Goal: Task Accomplishment & Management: Use online tool/utility

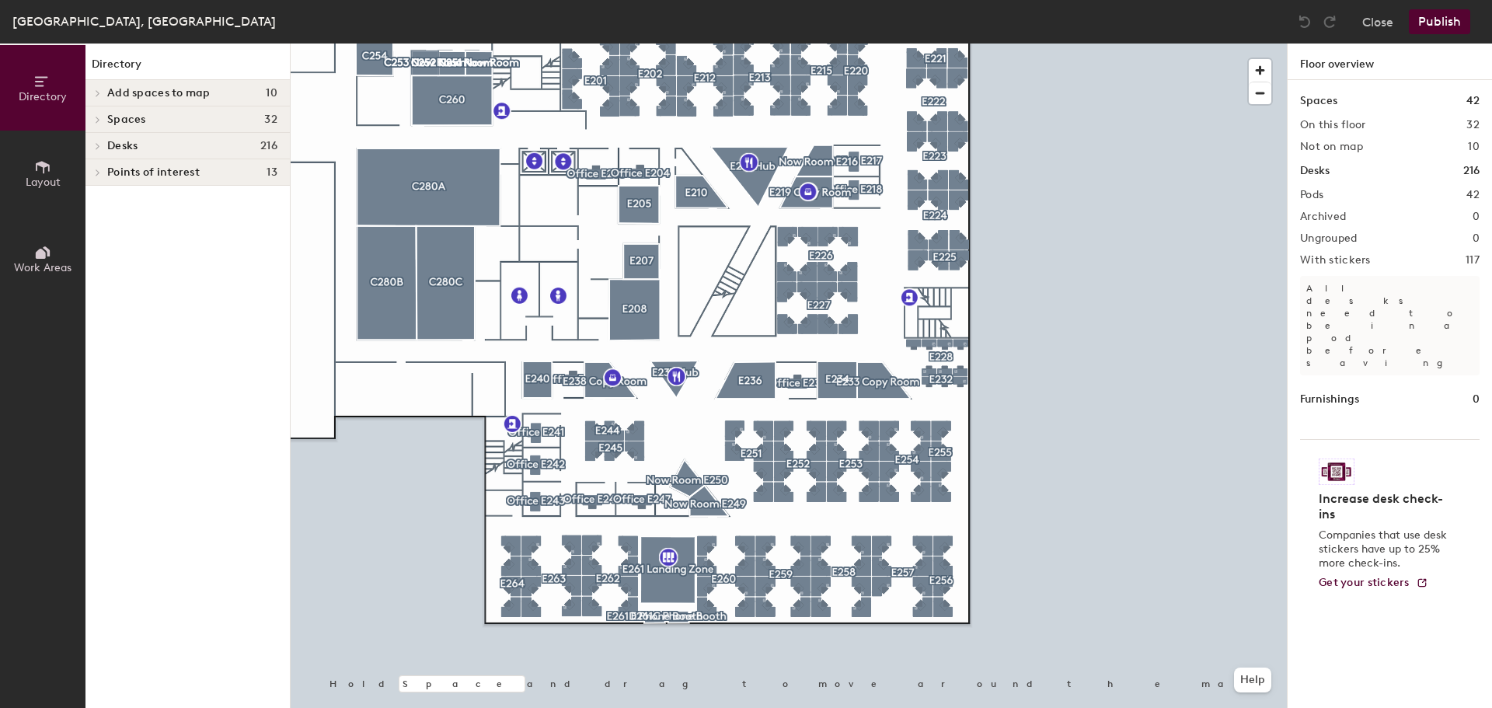
click at [38, 264] on span "Work Areas" at bounding box center [43, 267] width 58 height 13
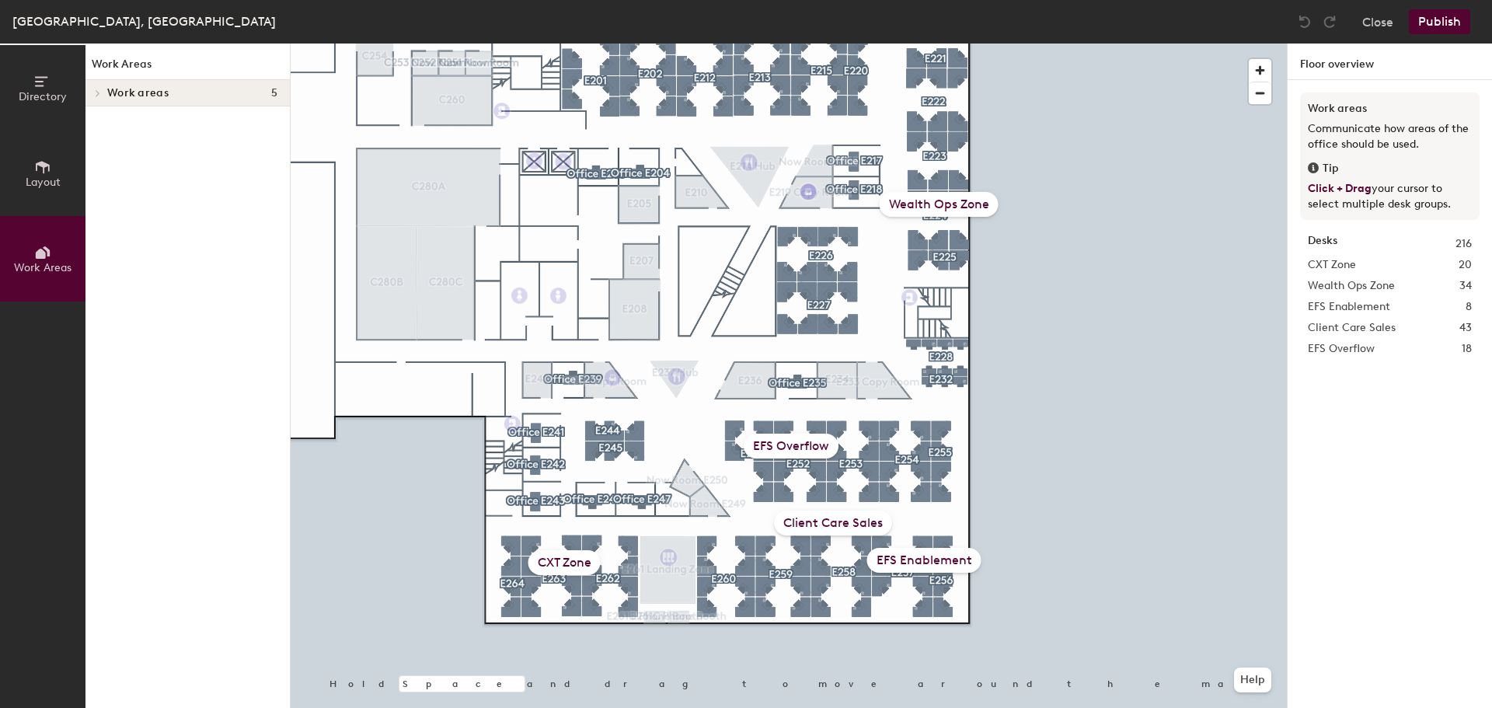
click at [940, 567] on div "EFS Enablement" at bounding box center [924, 560] width 114 height 25
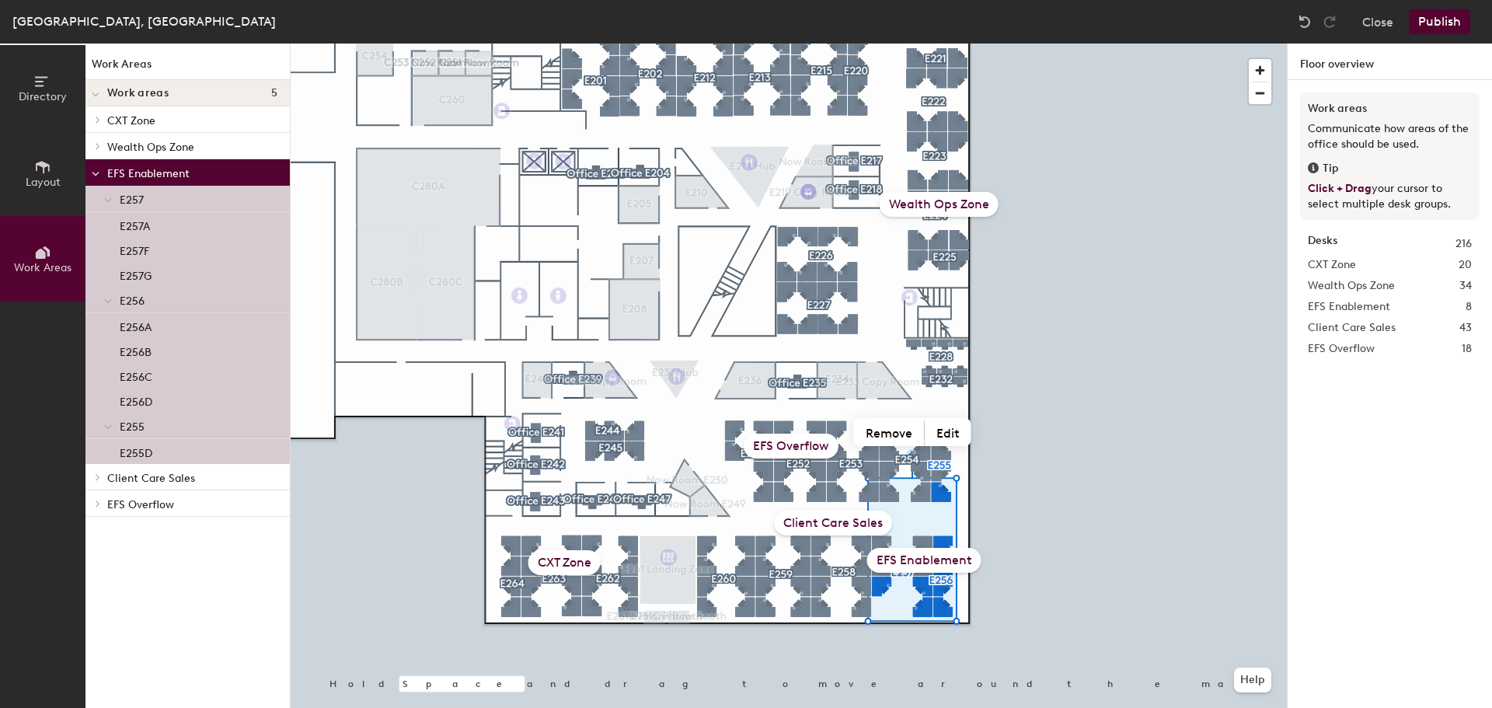
click at [110, 198] on icon at bounding box center [108, 200] width 8 height 6
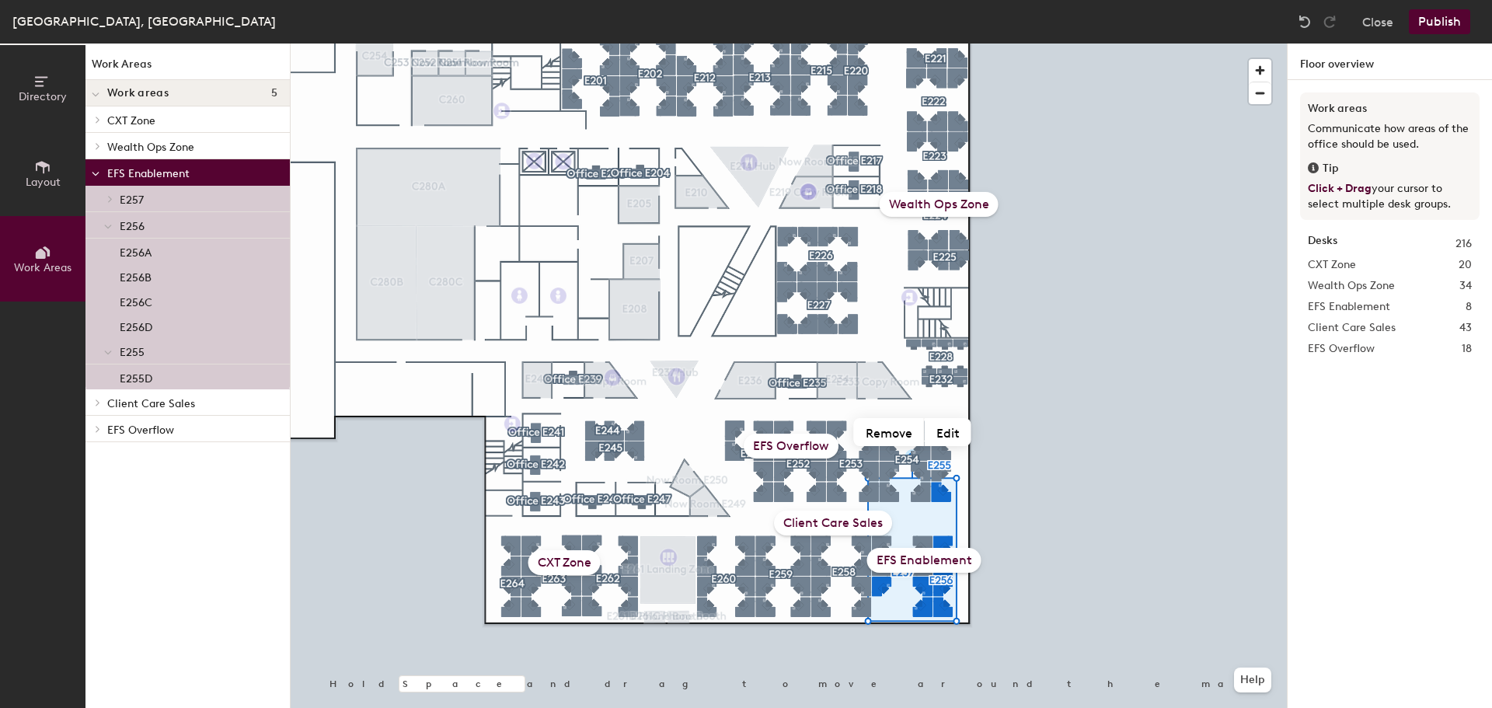
click at [111, 199] on icon at bounding box center [110, 199] width 3 height 6
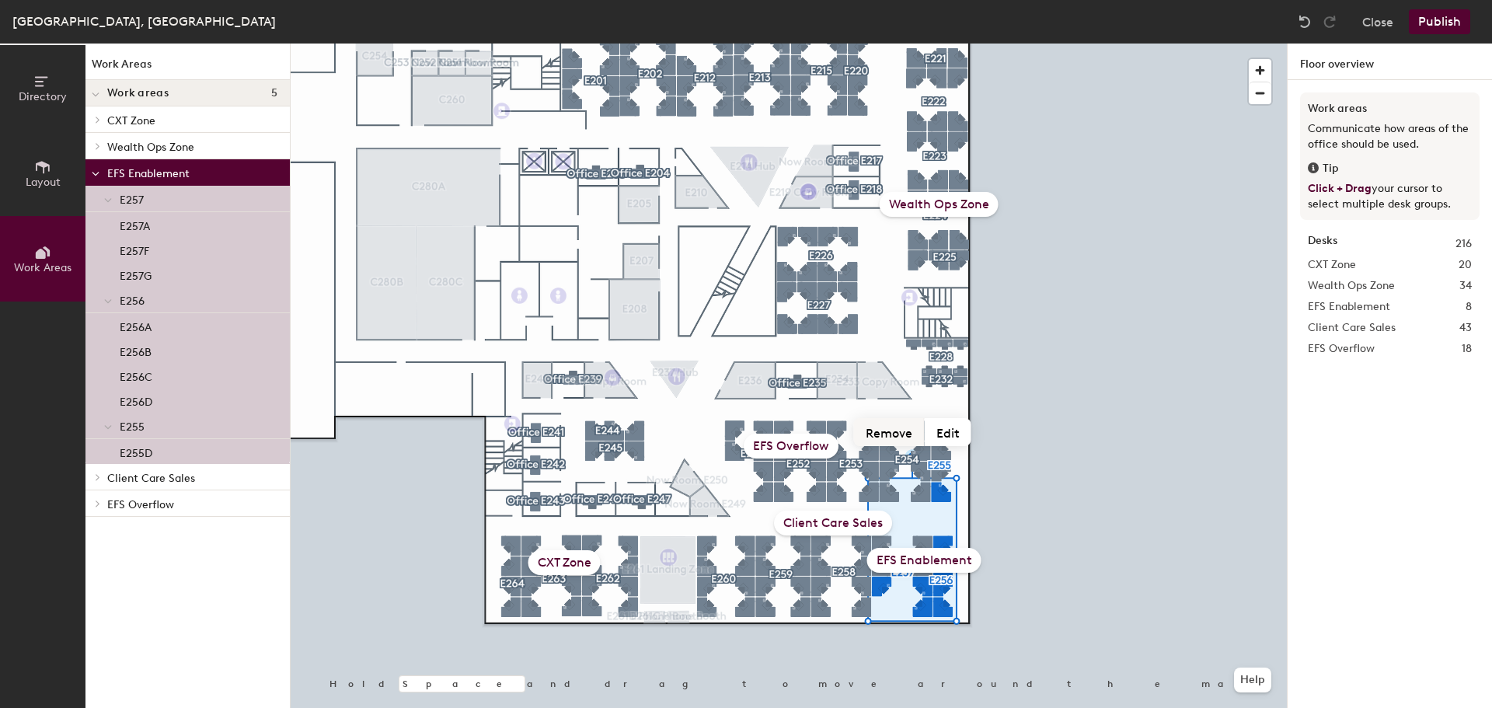
click at [892, 434] on button "Remove" at bounding box center [889, 432] width 71 height 28
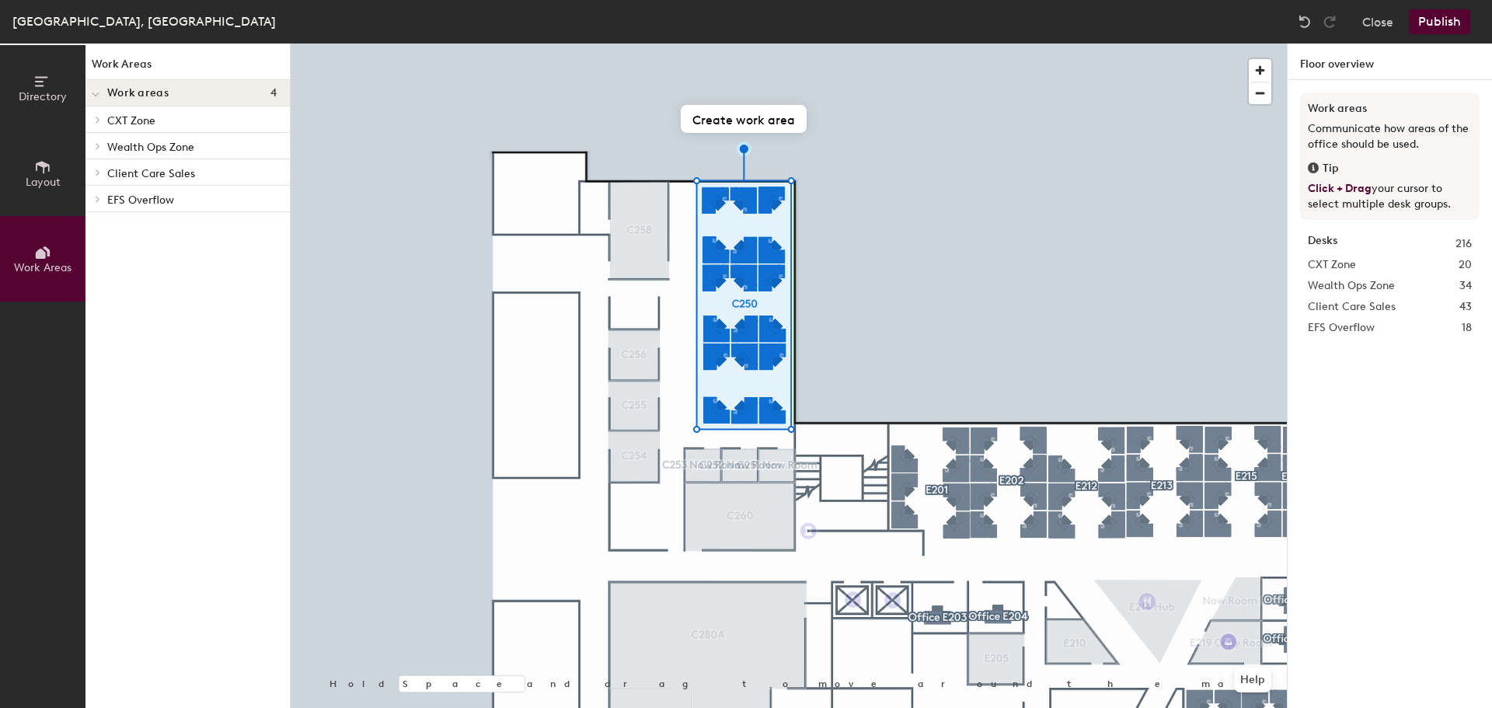
click at [869, 44] on div at bounding box center [789, 44] width 996 height 0
click at [834, 44] on div at bounding box center [789, 44] width 996 height 0
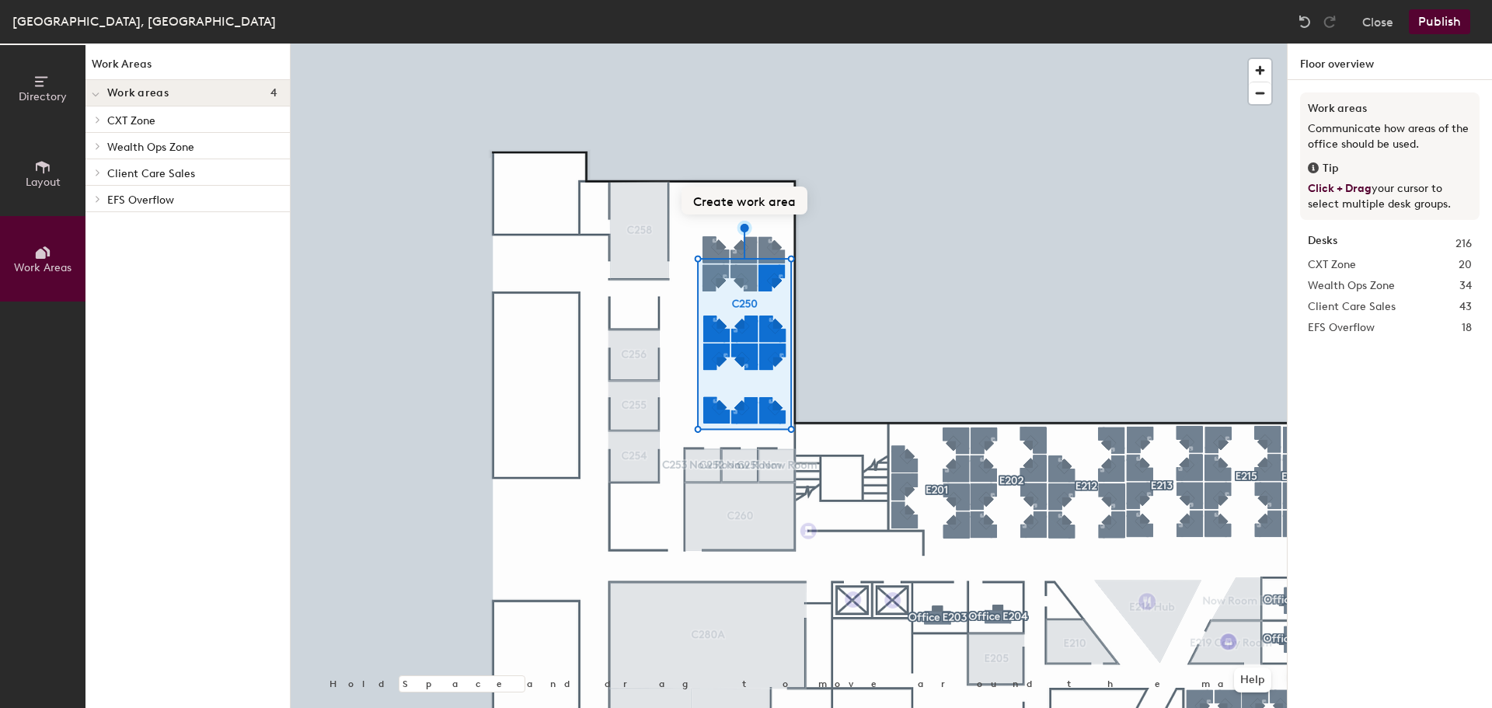
click at [741, 204] on button "Create work area" at bounding box center [745, 201] width 126 height 28
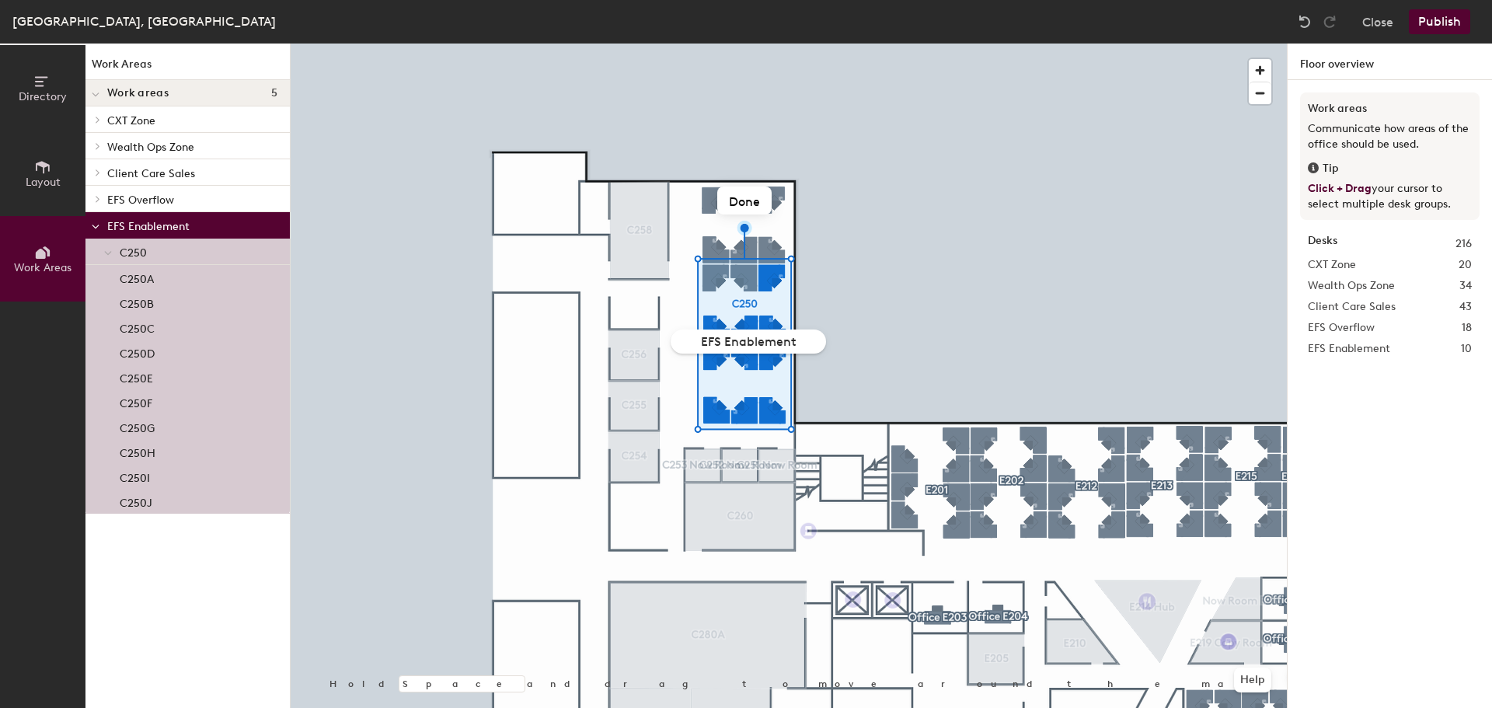
type input "EFS Enablement"
click at [941, 44] on div at bounding box center [789, 44] width 996 height 0
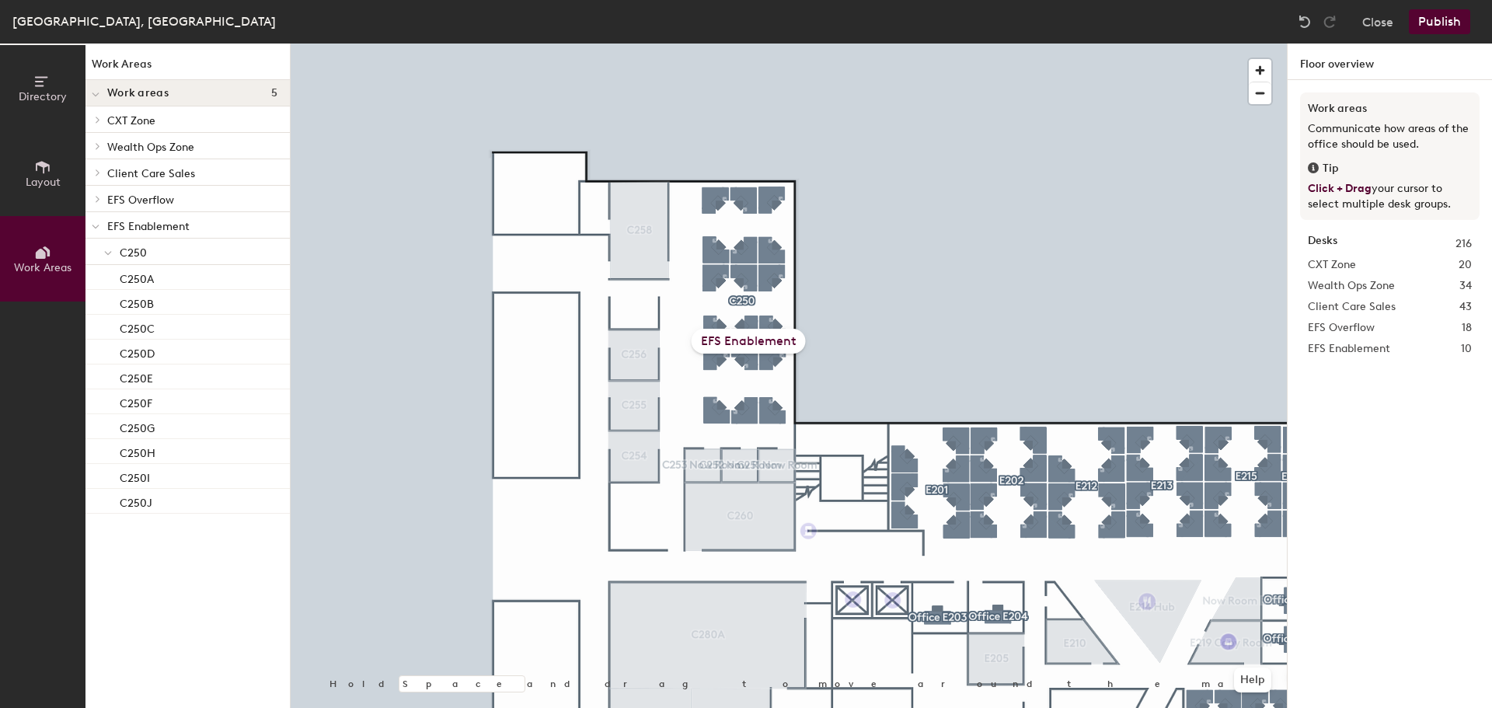
click at [1453, 10] on button "Publish" at bounding box center [1439, 21] width 61 height 25
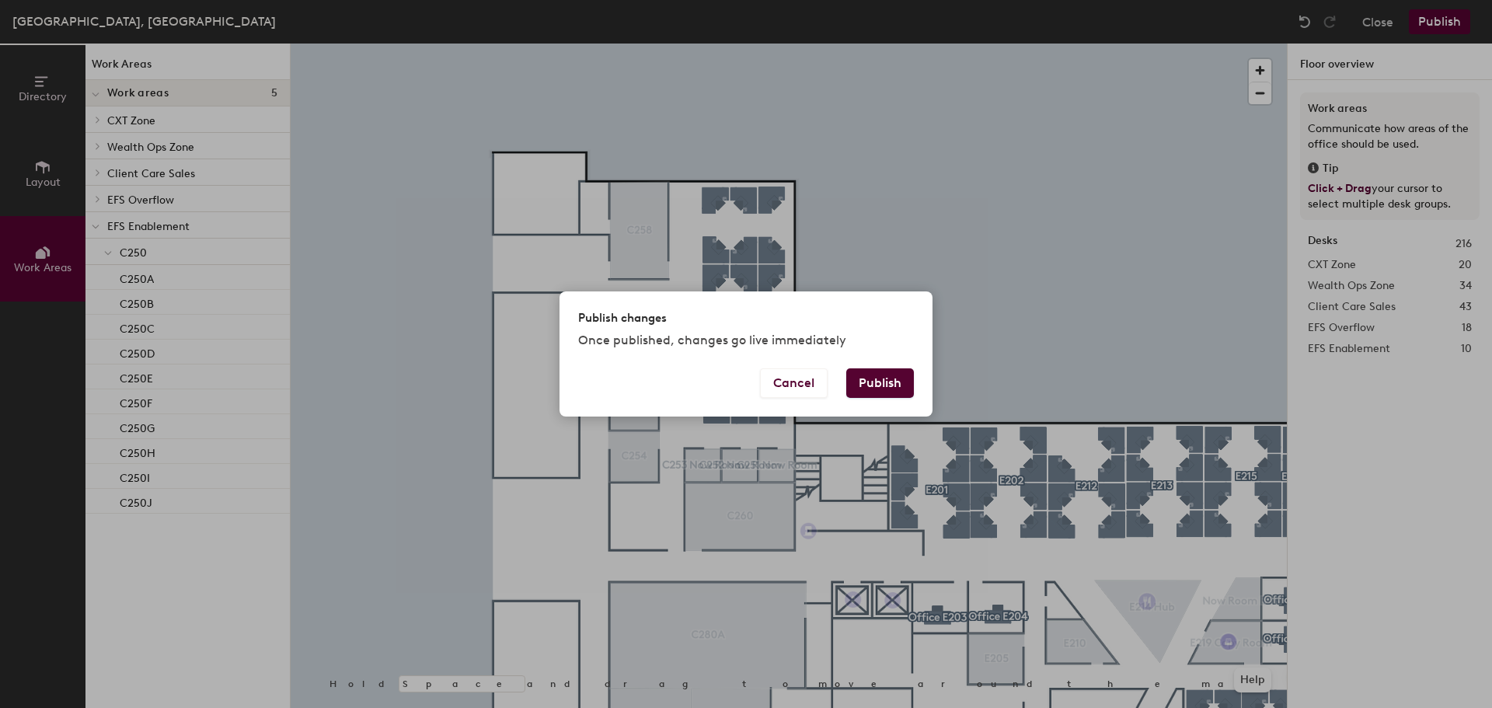
click at [901, 371] on button "Publish" at bounding box center [880, 383] width 68 height 30
